Goal: Transaction & Acquisition: Book appointment/travel/reservation

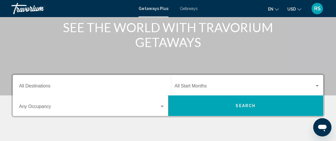
scroll to position [78, 0]
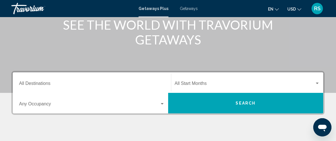
click at [186, 8] on span "Getaways" at bounding box center [189, 8] width 18 height 5
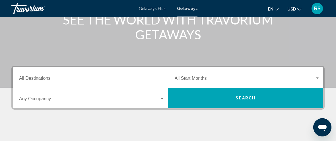
scroll to position [89, 0]
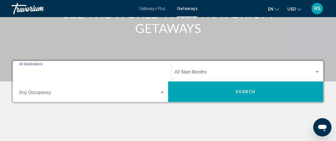
click at [68, 72] on input "Destination All Destinations" at bounding box center [92, 72] width 146 height 5
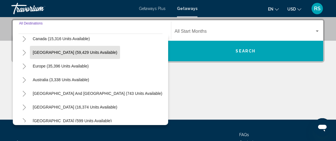
scroll to position [92, 0]
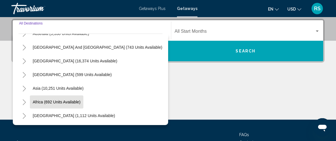
click at [78, 100] on span "Africa (692 units available)" at bounding box center [57, 101] width 48 height 5
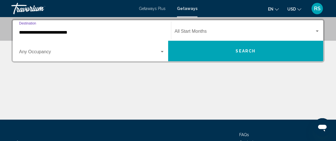
click at [74, 34] on input "**********" at bounding box center [92, 32] width 146 height 5
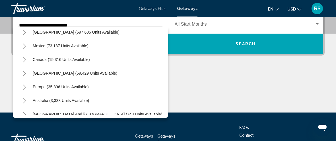
scroll to position [17, 0]
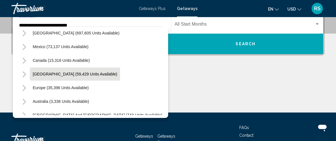
click at [61, 74] on span "Caribbean & Atlantic Islands (59,429 units available)" at bounding box center [75, 74] width 84 height 5
type input "**********"
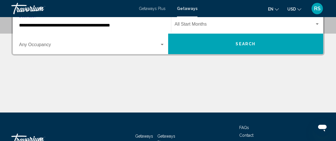
scroll to position [130, 0]
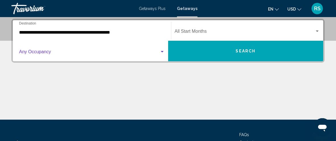
click at [40, 50] on span "Search widget" at bounding box center [89, 52] width 140 height 5
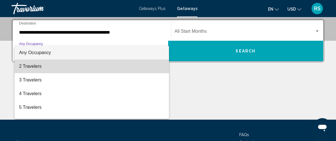
click at [30, 69] on span "2 Travelers" at bounding box center [92, 66] width 146 height 14
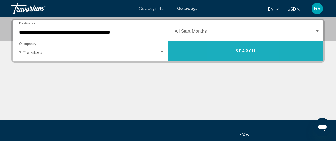
click at [229, 57] on button "Search" at bounding box center [245, 51] width 155 height 20
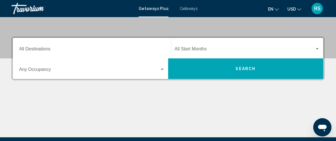
scroll to position [113, 0]
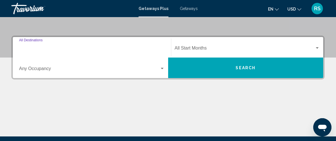
click at [62, 47] on input "Destination All Destinations" at bounding box center [92, 49] width 146 height 5
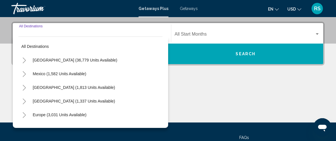
scroll to position [130, 0]
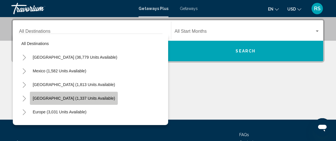
click at [76, 99] on span "[GEOGRAPHIC_DATA] (1,337 units available)" at bounding box center [74, 98] width 82 height 5
type input "**********"
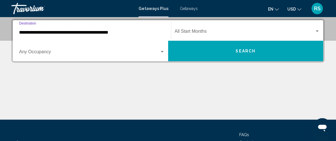
click at [87, 57] on div "Occupancy Any Occupancy" at bounding box center [92, 51] width 146 height 18
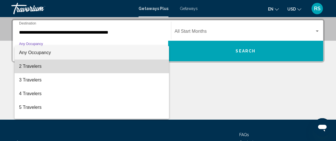
click at [65, 68] on span "2 Travelers" at bounding box center [92, 66] width 146 height 14
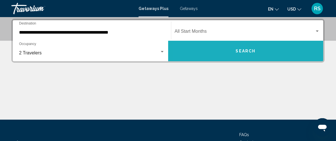
click at [213, 42] on button "Search" at bounding box center [245, 51] width 155 height 20
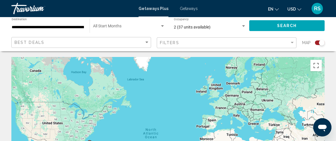
click at [146, 40] on div "Best Deals" at bounding box center [81, 42] width 135 height 11
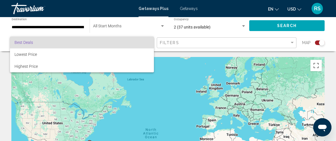
click at [57, 30] on div at bounding box center [168, 70] width 336 height 141
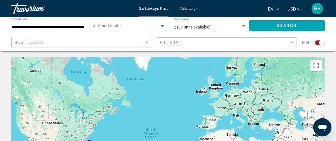
click at [62, 26] on input "**********" at bounding box center [48, 27] width 72 height 5
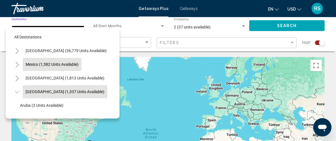
click at [50, 64] on span "Mexico (1,582 units available)" at bounding box center [52, 64] width 53 height 5
type input "**********"
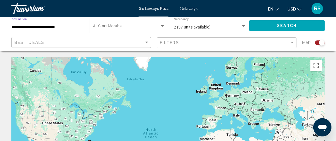
click at [272, 26] on button "Search" at bounding box center [286, 25] width 75 height 11
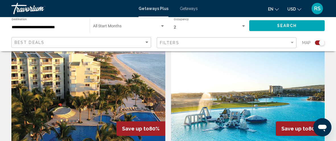
scroll to position [992, 0]
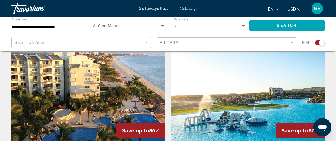
click at [283, 71] on img "Main content" at bounding box center [248, 97] width 154 height 91
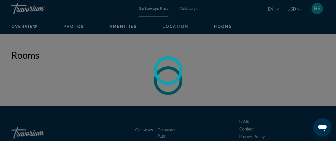
scroll to position [82, 0]
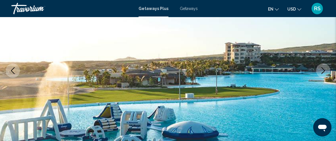
click at [323, 67] on icon "Next image" at bounding box center [322, 70] width 7 height 7
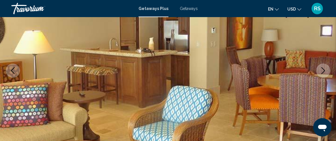
click at [323, 67] on icon "Next image" at bounding box center [322, 70] width 7 height 7
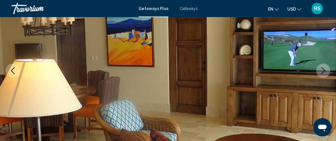
click at [323, 67] on icon "Next image" at bounding box center [322, 70] width 7 height 7
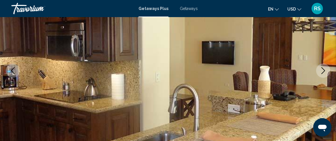
click at [323, 67] on icon "Next image" at bounding box center [322, 70] width 7 height 7
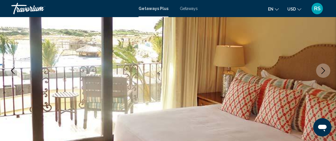
click at [323, 67] on icon "Next image" at bounding box center [322, 70] width 7 height 7
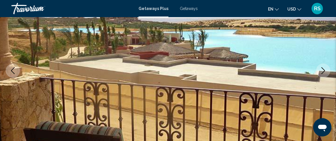
click at [323, 67] on icon "Next image" at bounding box center [322, 70] width 7 height 7
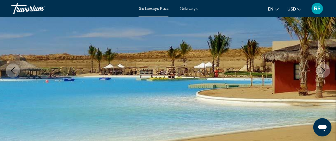
click at [323, 67] on icon "Next image" at bounding box center [322, 70] width 7 height 7
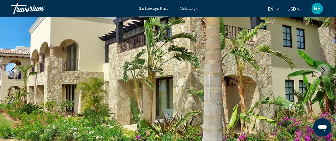
click at [323, 67] on icon "Next image" at bounding box center [322, 70] width 7 height 7
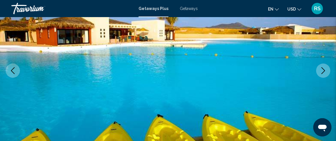
click at [324, 67] on icon "Next image" at bounding box center [322, 70] width 7 height 7
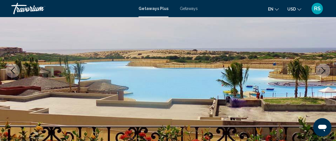
click at [324, 67] on icon "Next image" at bounding box center [322, 70] width 7 height 7
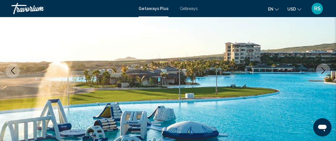
click at [324, 67] on icon "Next image" at bounding box center [322, 70] width 7 height 7
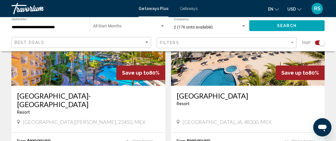
scroll to position [1243, 0]
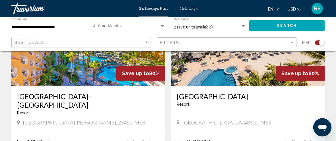
click at [6, 30] on app-map-destination-select "**********" at bounding box center [46, 25] width 81 height 17
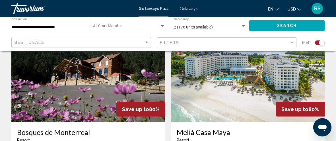
scroll to position [221, 0]
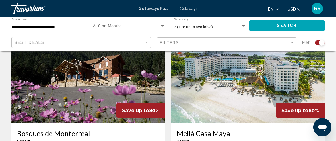
click at [152, 92] on img "Main content" at bounding box center [88, 77] width 154 height 91
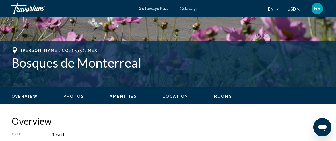
scroll to position [205, 0]
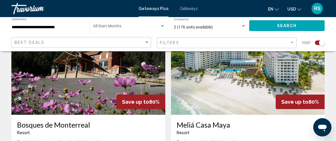
scroll to position [230, 0]
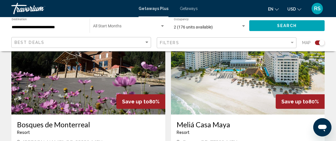
click at [231, 78] on img "Main content" at bounding box center [248, 68] width 154 height 91
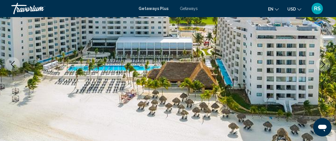
scroll to position [90, 0]
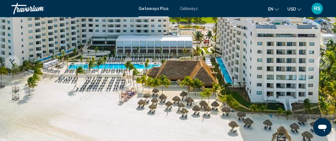
click at [321, 61] on icon "Next image" at bounding box center [322, 62] width 7 height 7
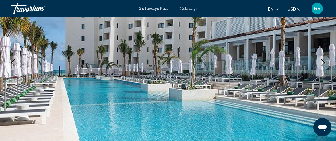
click at [321, 59] on icon "Next image" at bounding box center [323, 62] width 4 height 7
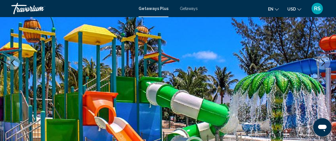
click at [321, 59] on button "Next image" at bounding box center [323, 62] width 14 height 14
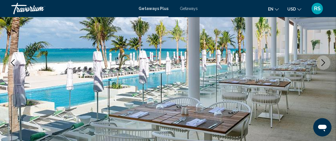
click at [321, 59] on button "Next image" at bounding box center [323, 62] width 14 height 14
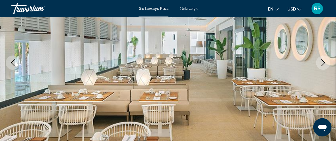
click at [321, 59] on button "Next image" at bounding box center [323, 62] width 14 height 14
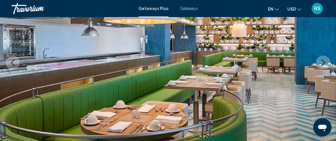
click at [321, 59] on button "Next image" at bounding box center [323, 62] width 14 height 14
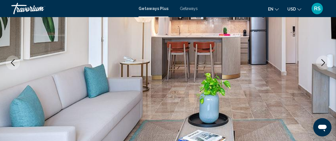
click at [321, 58] on button "Next image" at bounding box center [323, 62] width 14 height 14
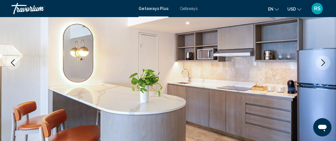
click at [321, 58] on button "Next image" at bounding box center [323, 62] width 14 height 14
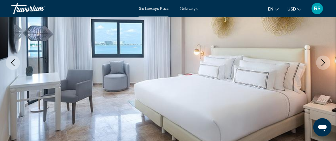
click at [321, 58] on button "Next image" at bounding box center [323, 62] width 14 height 14
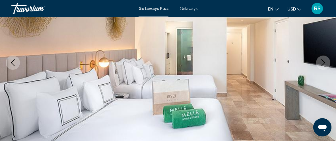
click at [321, 58] on button "Next image" at bounding box center [323, 62] width 14 height 14
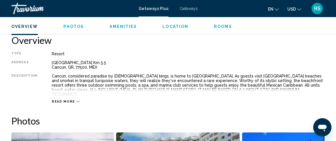
scroll to position [282, 0]
click at [56, 99] on span "Read more" at bounding box center [63, 101] width 23 height 4
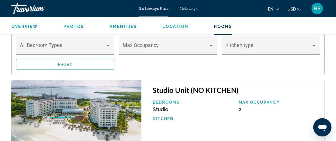
scroll to position [1093, 0]
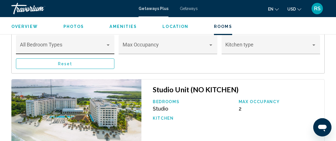
click at [103, 39] on div "Bedroom Types All Bedroom Types" at bounding box center [65, 46] width 91 height 15
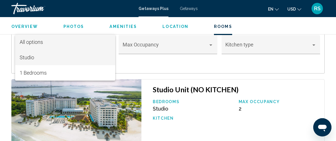
click at [61, 62] on span "Studio" at bounding box center [65, 57] width 91 height 15
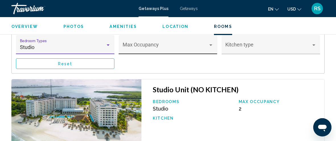
click at [151, 39] on div "Max Occupancy" at bounding box center [168, 46] width 91 height 15
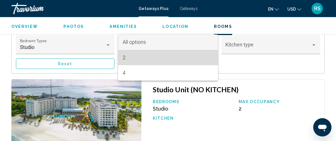
click at [129, 61] on span "2" at bounding box center [168, 57] width 91 height 15
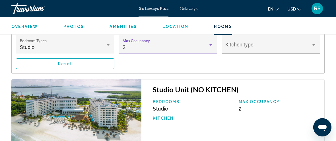
click at [249, 44] on span "Main content" at bounding box center [268, 47] width 86 height 6
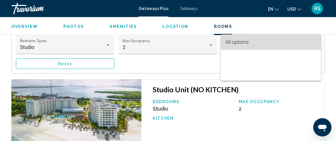
click at [245, 42] on span "All options" at bounding box center [236, 42] width 23 height 6
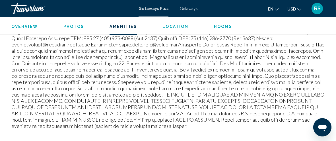
scroll to position [757, 0]
click at [73, 76] on p "Main content" at bounding box center [167, 48] width 313 height 163
